Goal: Information Seeking & Learning: Compare options

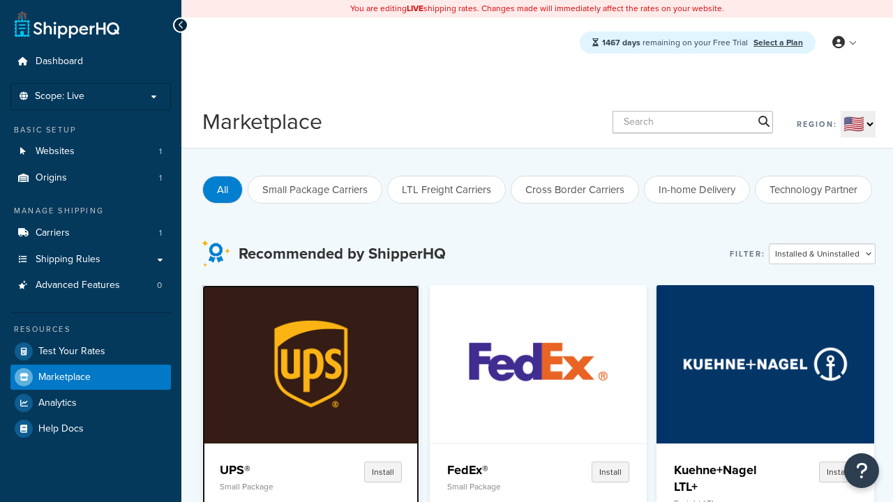
click at [266, 486] on p "Small Package" at bounding box center [266, 487] width 93 height 10
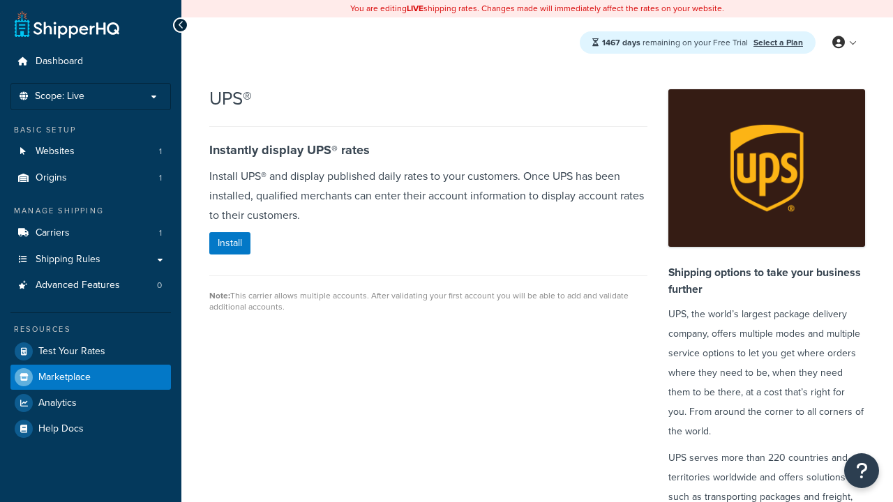
click at [64, 377] on span "Marketplace" at bounding box center [64, 378] width 52 height 12
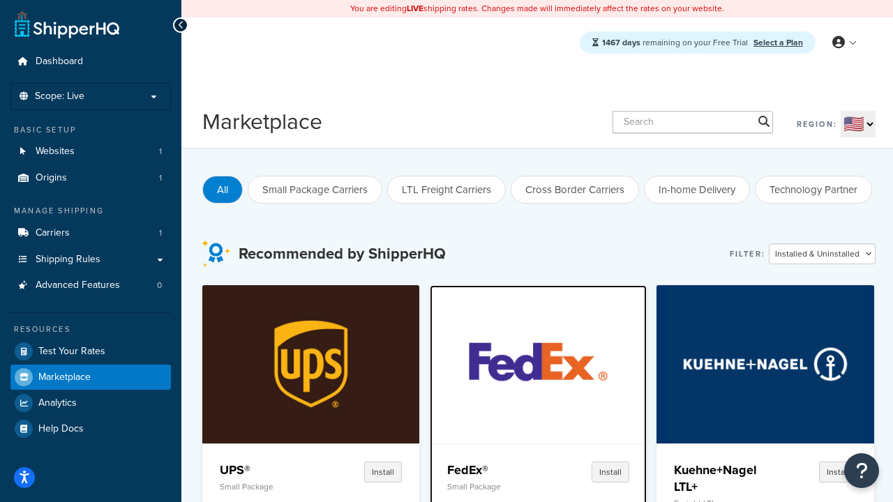
click at [493, 482] on p "Small Package" at bounding box center [493, 487] width 93 height 10
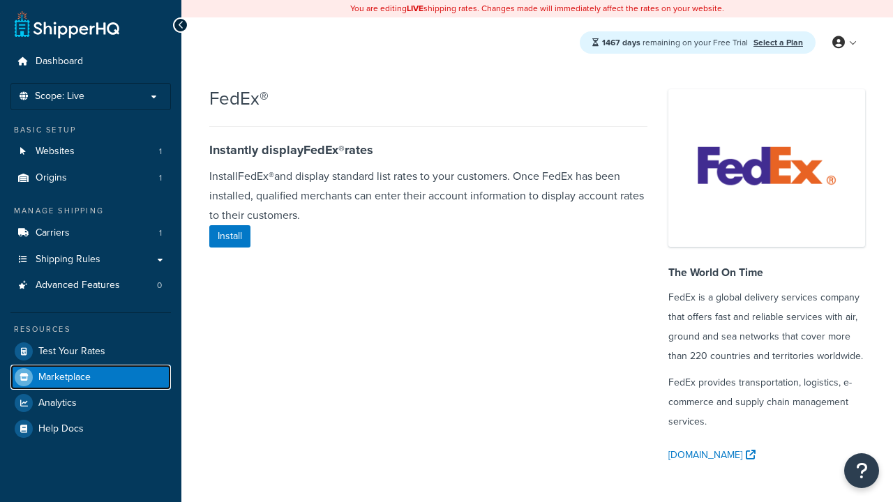
click at [64, 377] on span "Marketplace" at bounding box center [64, 378] width 52 height 12
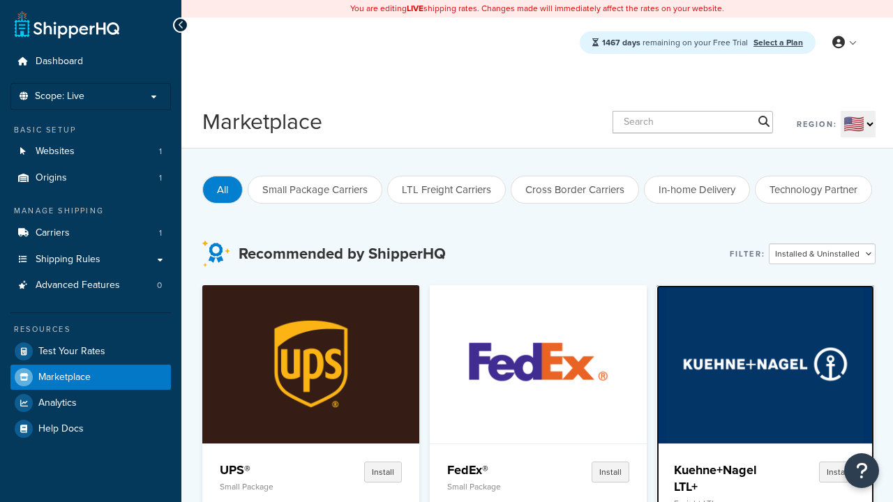
click at [720, 499] on p "Freight LTL" at bounding box center [720, 504] width 93 height 10
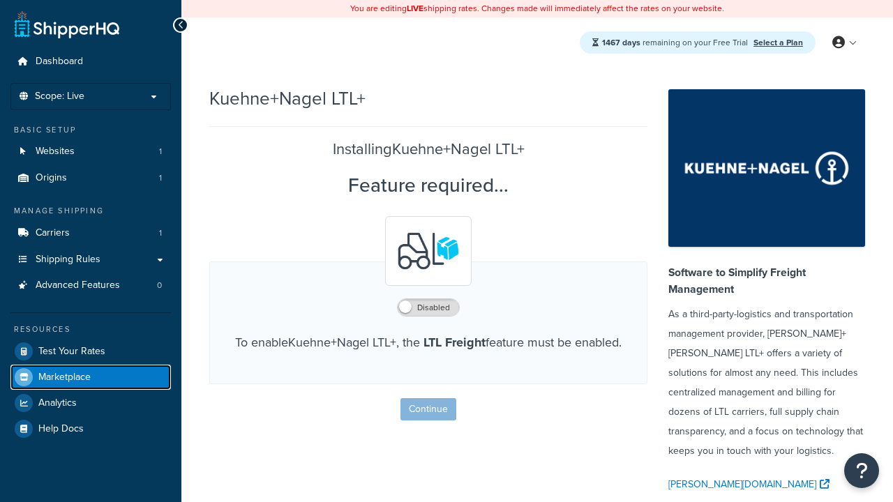
click at [64, 377] on span "Marketplace" at bounding box center [64, 378] width 52 height 12
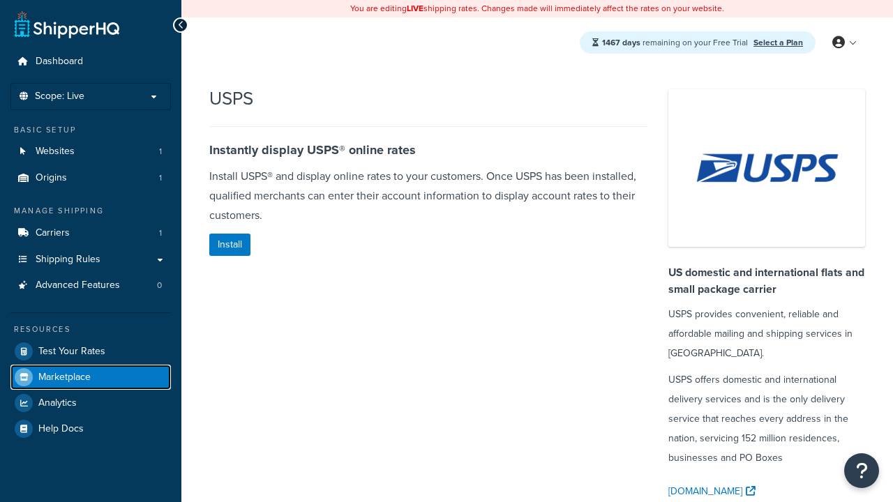
click at [64, 377] on span "Marketplace" at bounding box center [64, 378] width 52 height 12
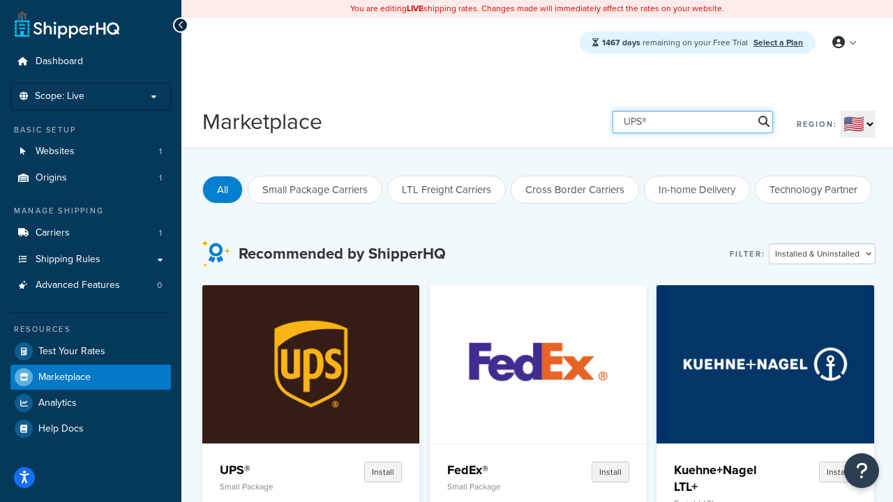
type input "UPS®"
click at [266, 470] on h4 "UPS®" at bounding box center [266, 470] width 93 height 17
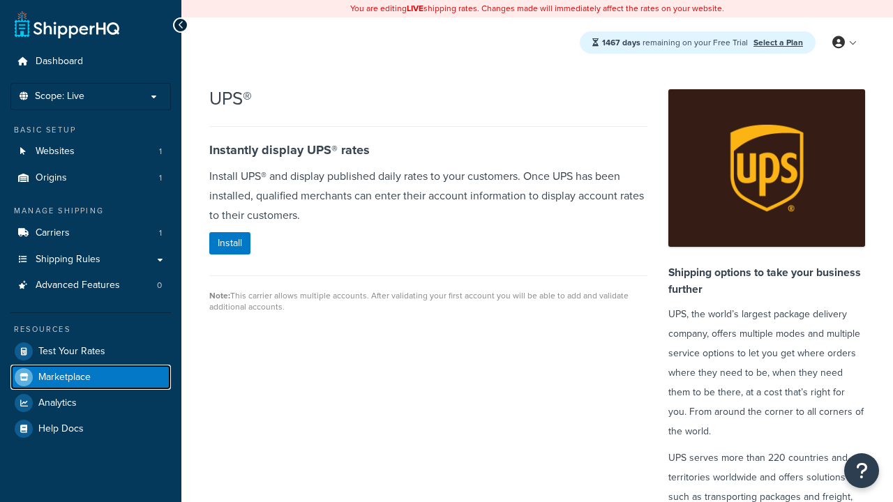
click at [64, 377] on span "Marketplace" at bounding box center [64, 378] width 52 height 12
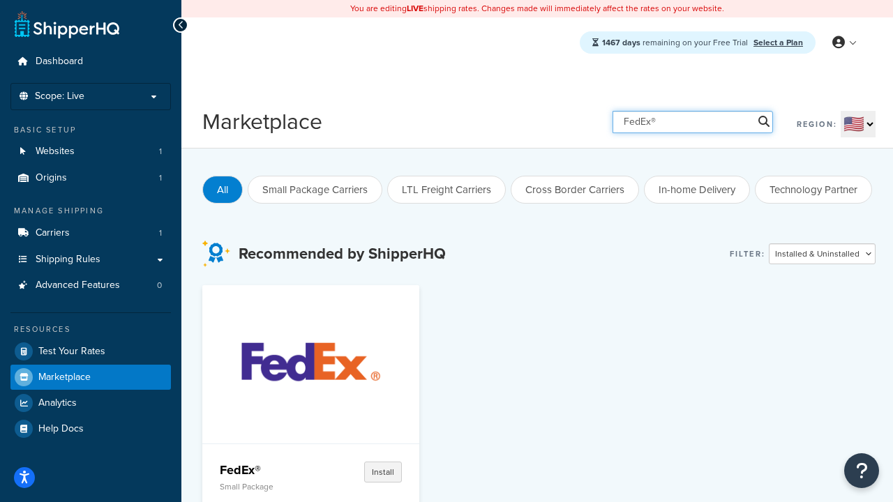
type input "FedEx®"
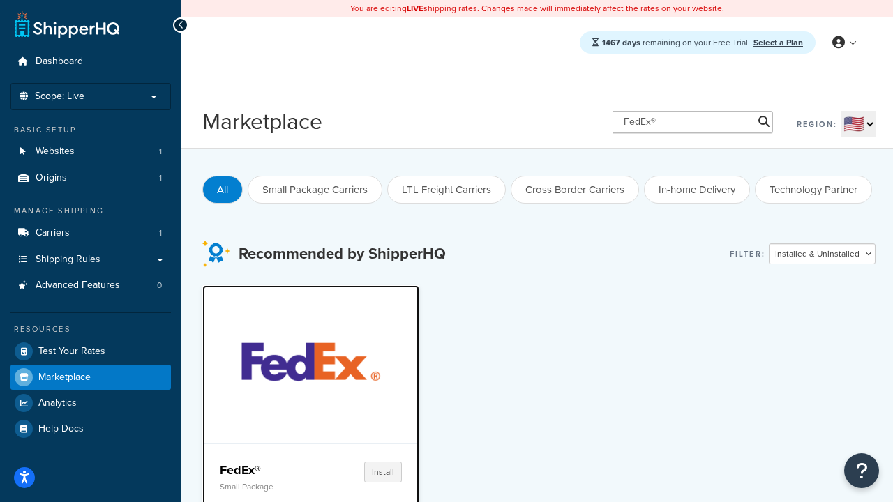
click at [266, 470] on h4 "FedEx®" at bounding box center [266, 470] width 93 height 17
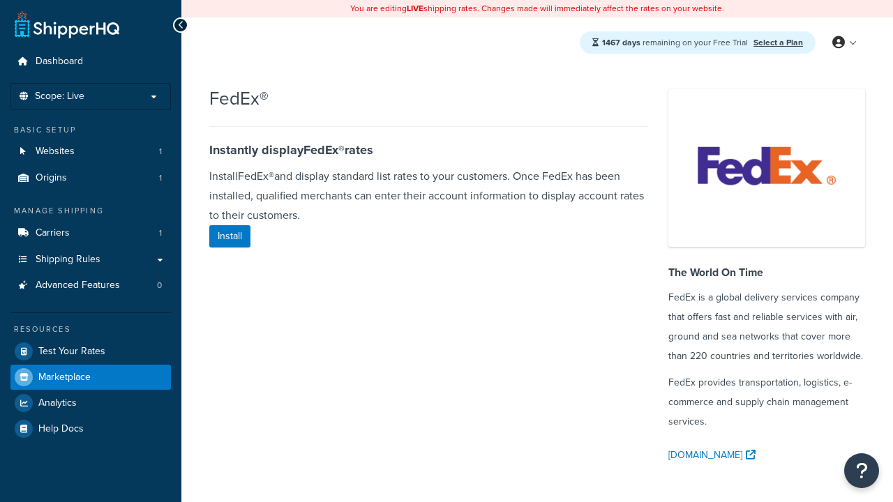
click at [64, 377] on span "Marketplace" at bounding box center [64, 378] width 52 height 12
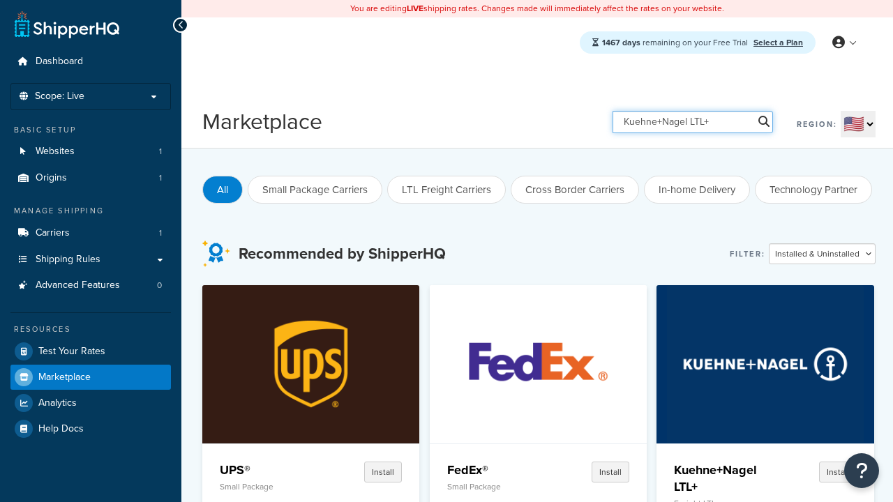
type input "Kuehne+Nagel LTL+"
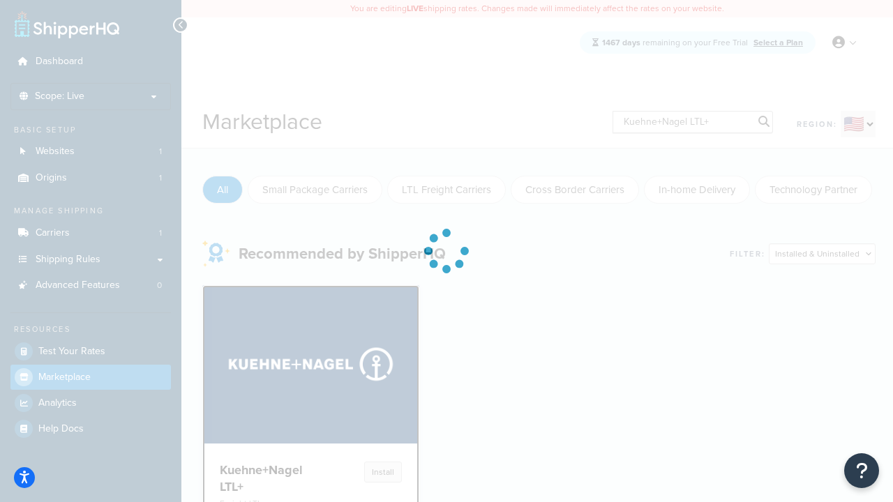
click at [266, 478] on h4 "Kuehne+Nagel LTL+" at bounding box center [266, 478] width 93 height 33
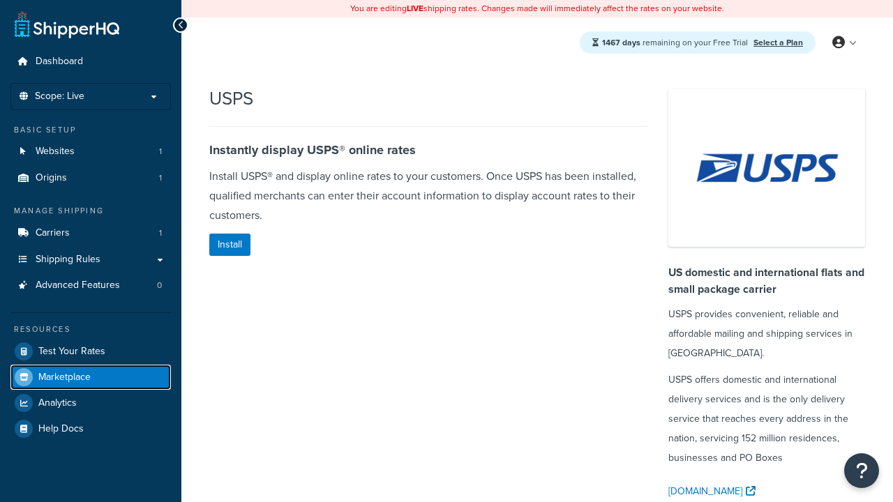
click at [64, 377] on span "Marketplace" at bounding box center [64, 378] width 52 height 12
